Goal: Information Seeking & Learning: Learn about a topic

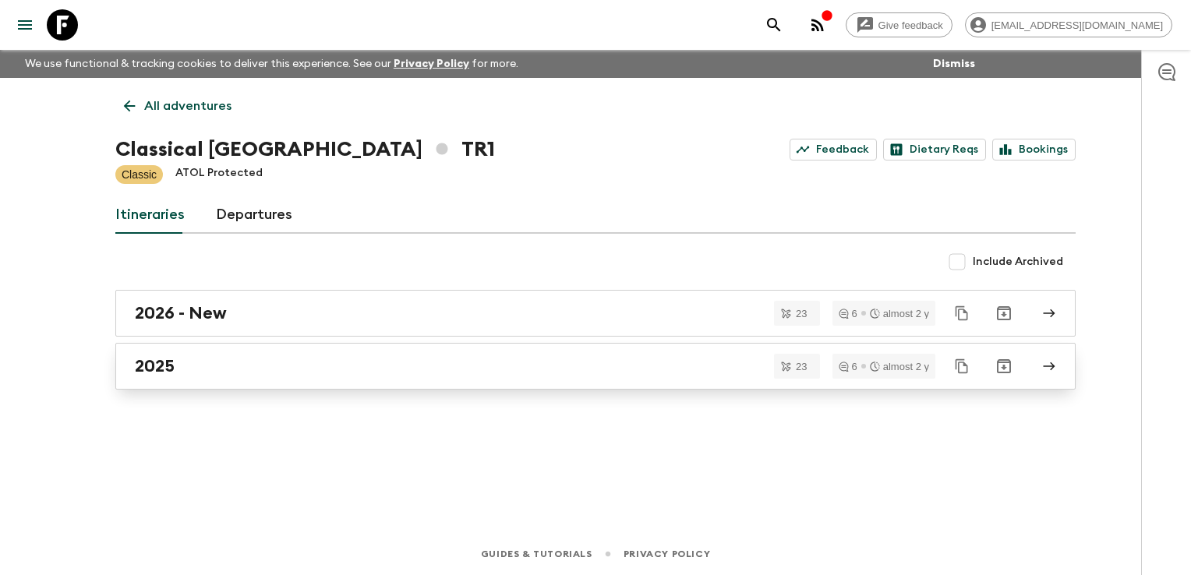
click at [168, 354] on link "2025" at bounding box center [595, 366] width 960 height 47
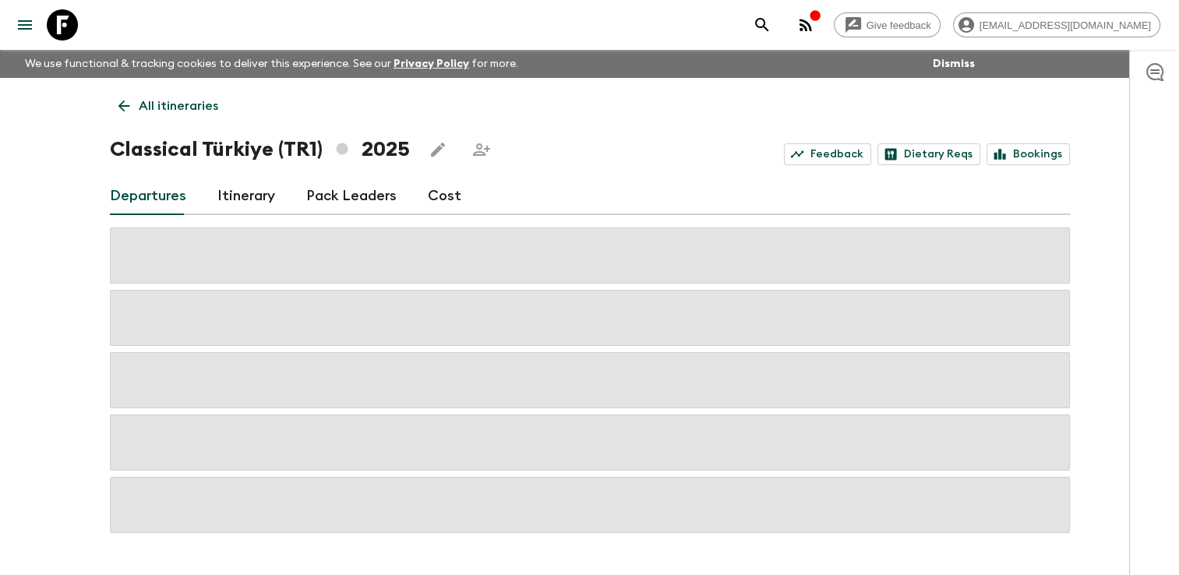
click at [444, 189] on link "Cost" at bounding box center [445, 196] width 34 height 37
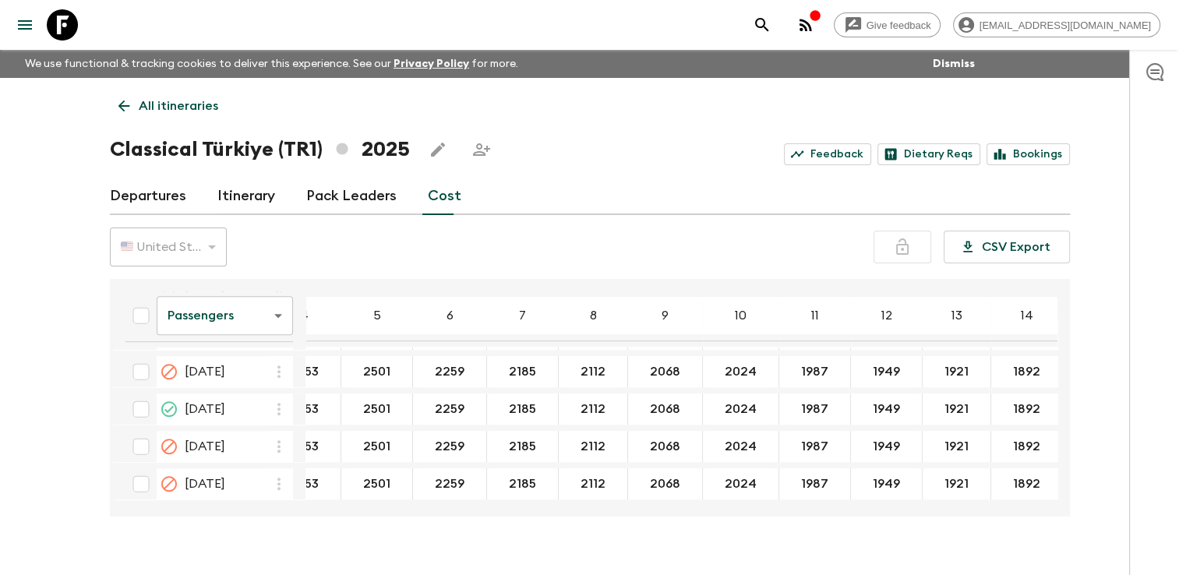
scroll to position [857, 40]
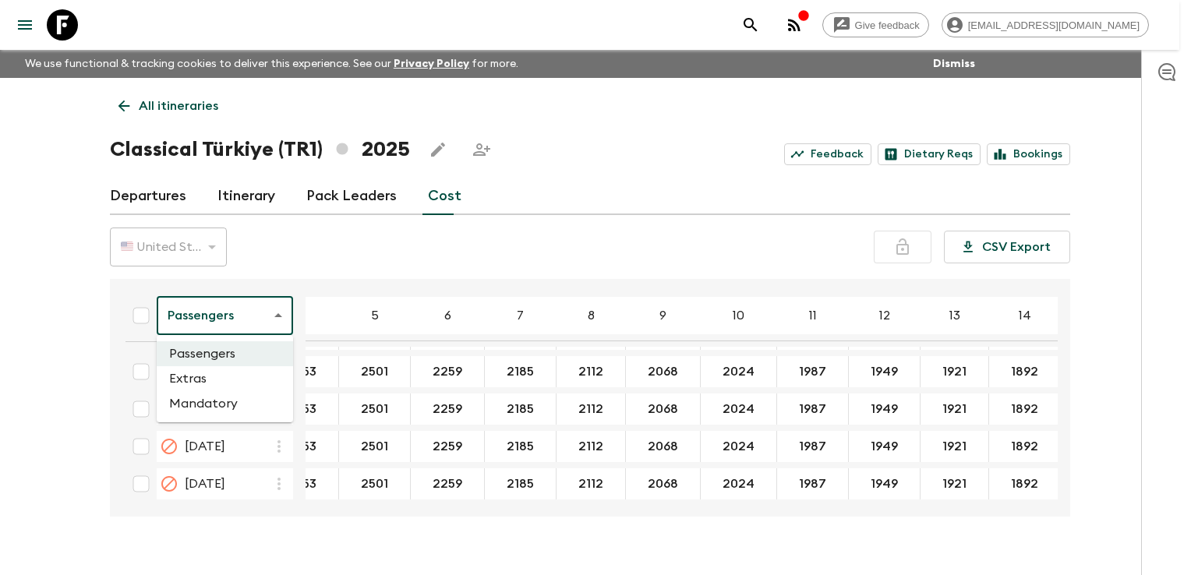
click at [284, 323] on body "Give feedback [EMAIL_ADDRESS][DOMAIN_NAME] We use functional & tracking cookies…" at bounding box center [595, 301] width 1191 height 603
click at [237, 377] on li "Extras" at bounding box center [225, 378] width 136 height 25
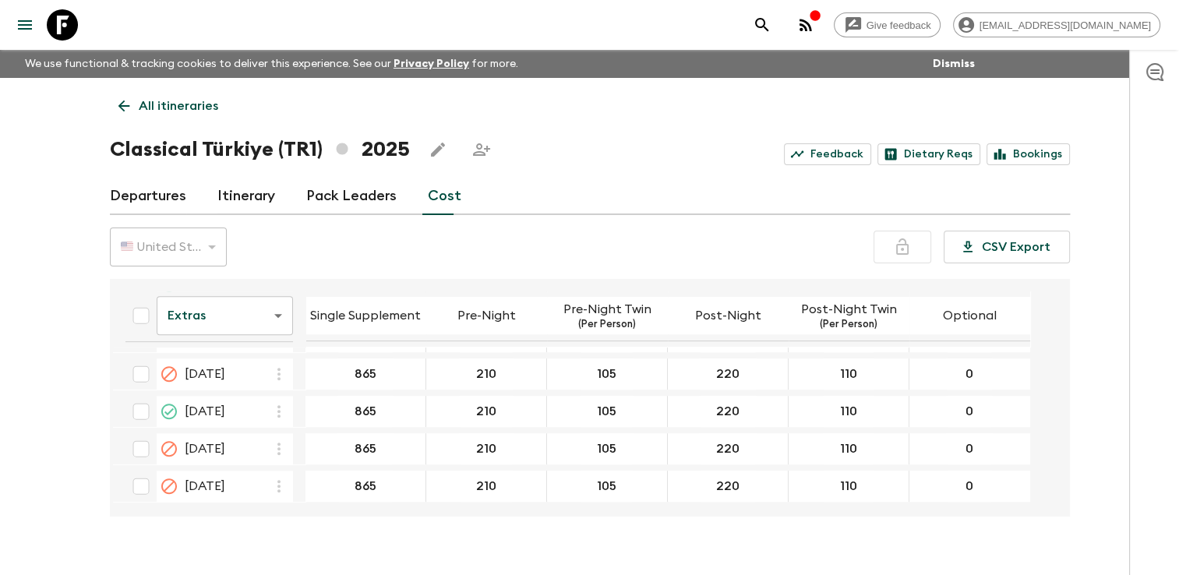
scroll to position [857, 0]
